Goal: Task Accomplishment & Management: Use online tool/utility

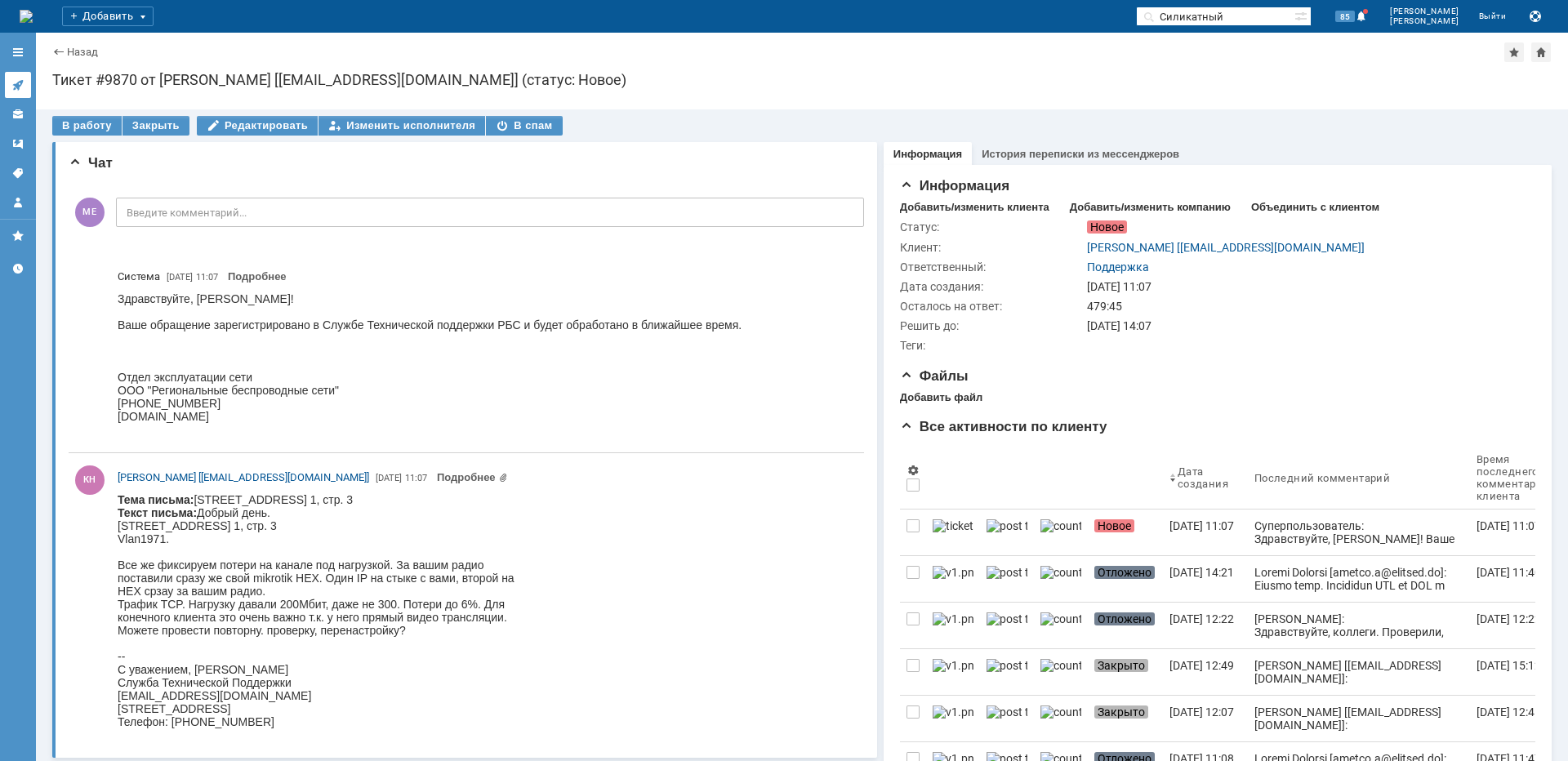
drag, startPoint x: 0, startPoint y: 0, endPoint x: 28, endPoint y: 85, distance: 89.5
click at [28, 85] on link at bounding box center [18, 85] width 26 height 26
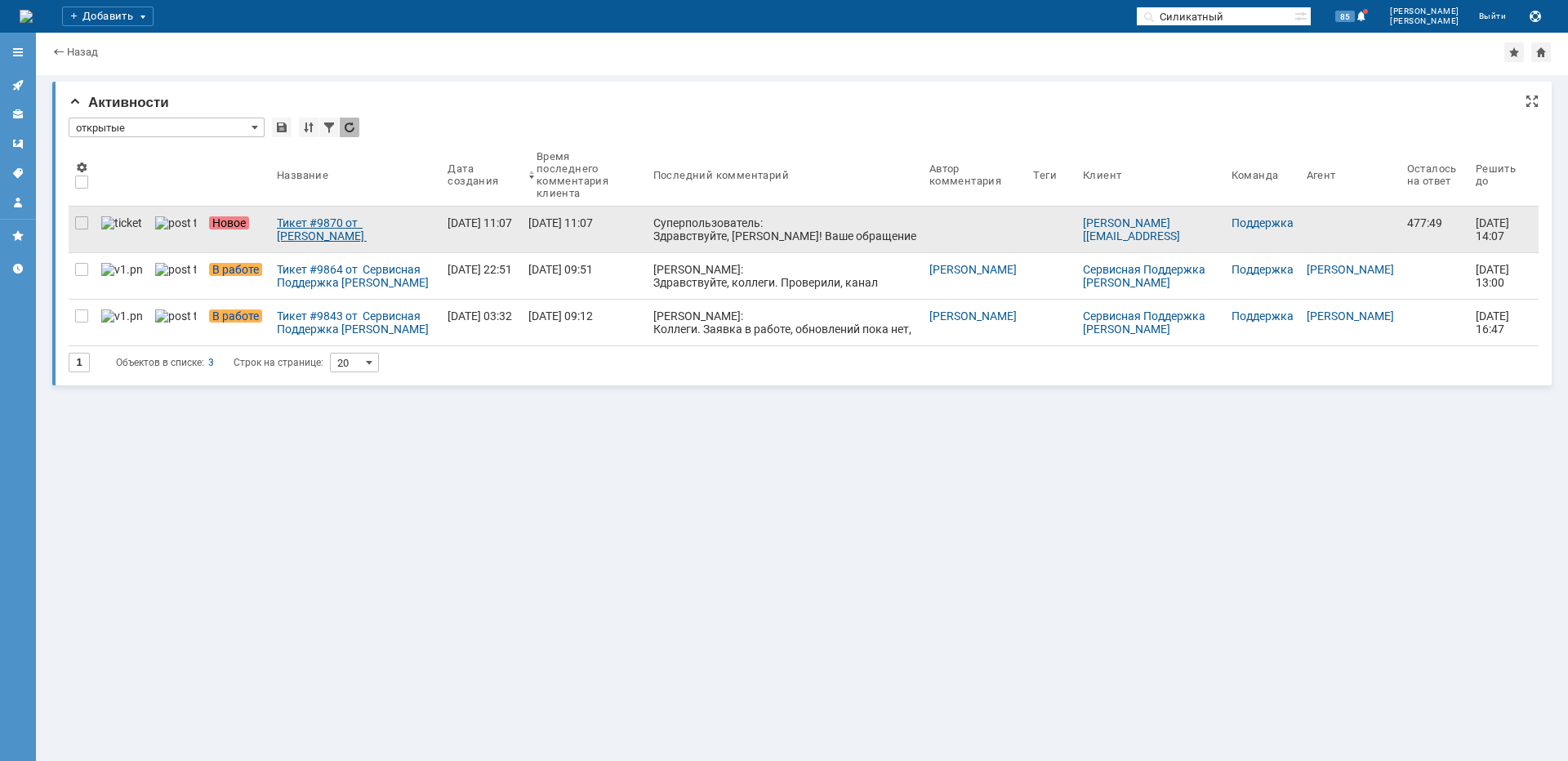
click at [307, 224] on div "Тикет #9870 от [PERSON_NAME] [[EMAIL_ADDRESS][DOMAIN_NAME]] (статус: Новое)" at bounding box center [355, 230] width 158 height 26
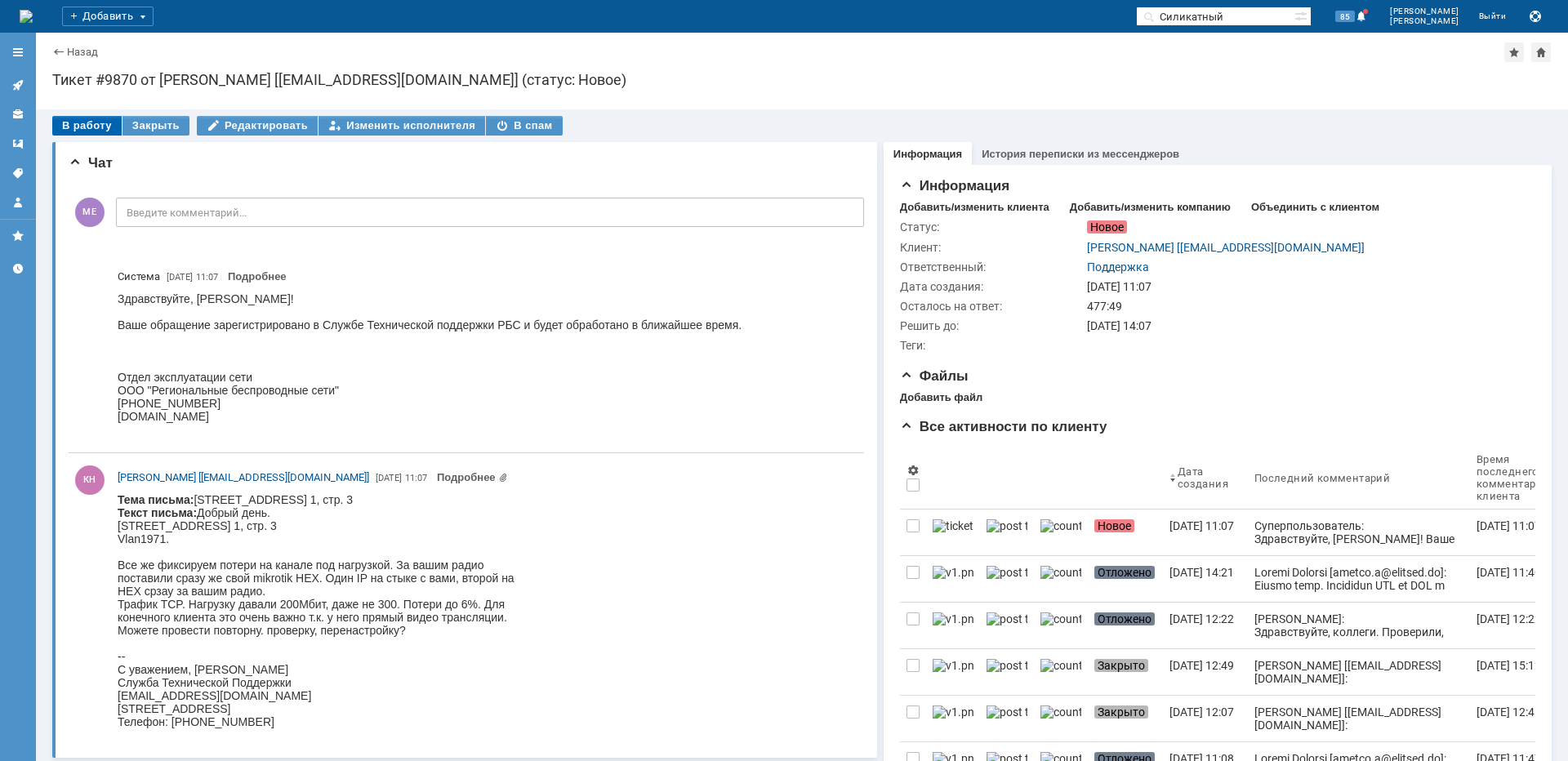
click at [83, 124] on div "В работу" at bounding box center [87, 125] width 70 height 20
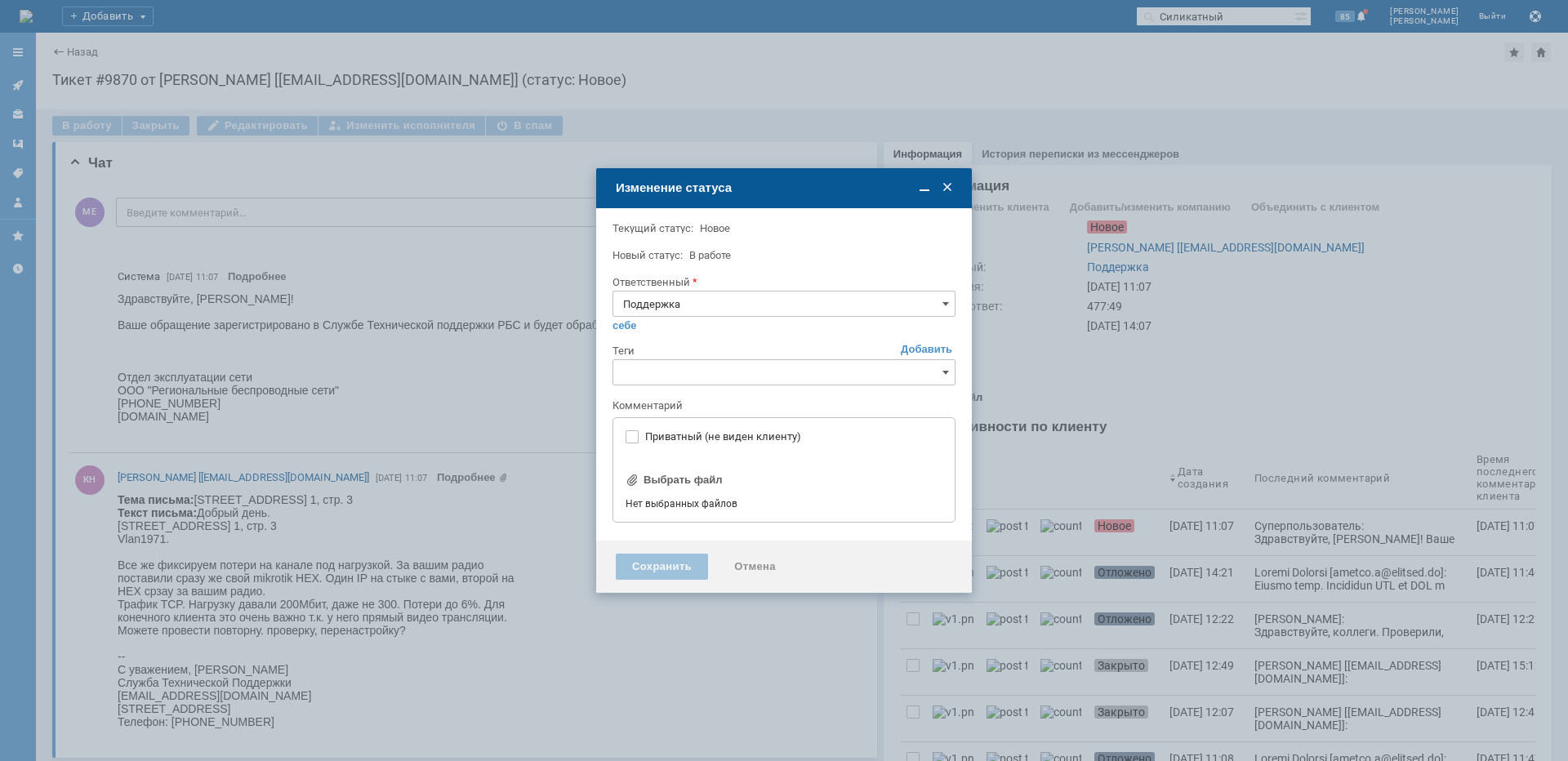
type input "[не указано]"
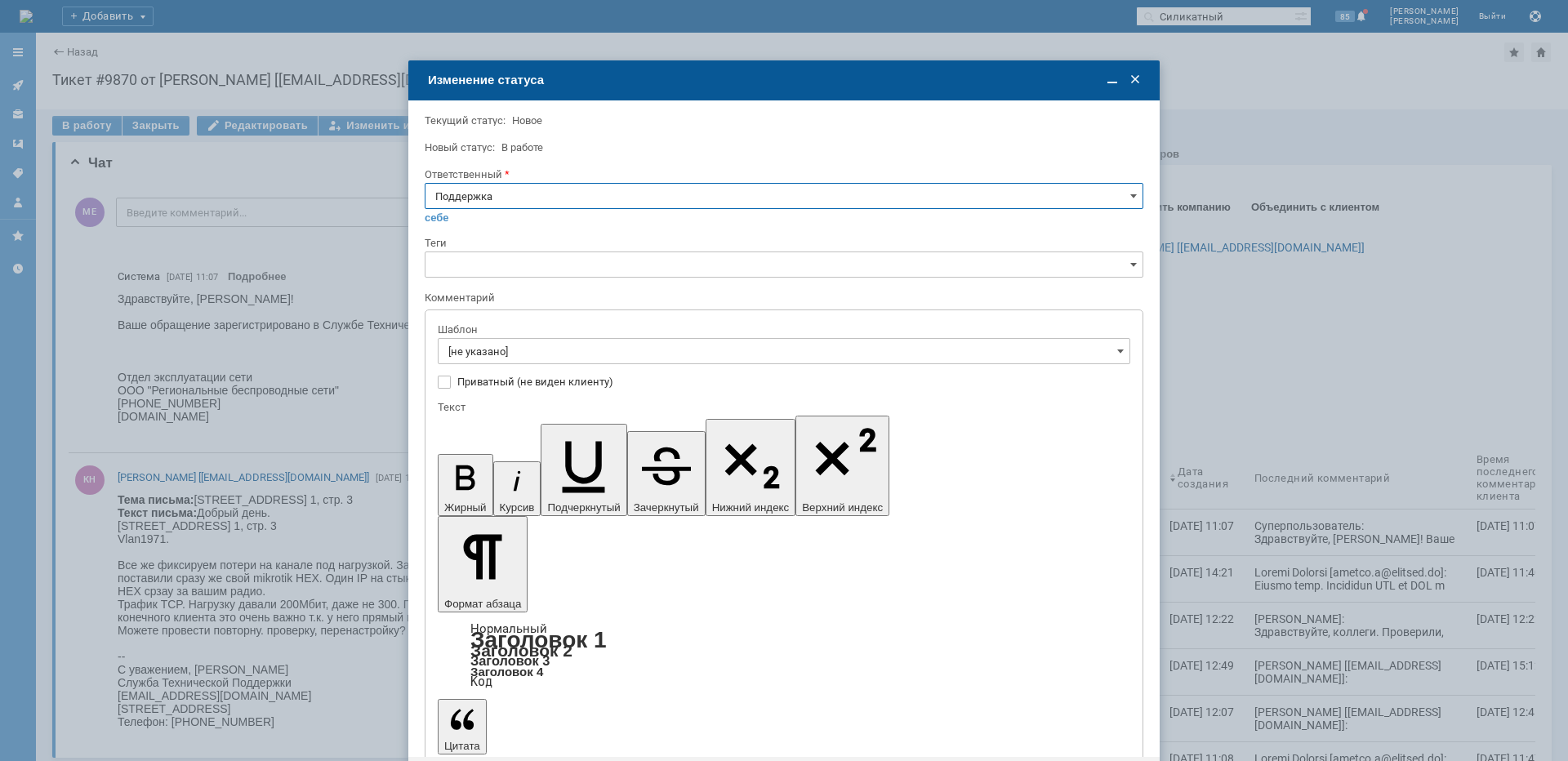
click at [532, 203] on input "Поддержка" at bounding box center [784, 196] width 718 height 26
click at [490, 364] on span "[PERSON_NAME]" at bounding box center [784, 360] width 697 height 13
type input "[PERSON_NAME]"
